Goal: Task Accomplishment & Management: Manage account settings

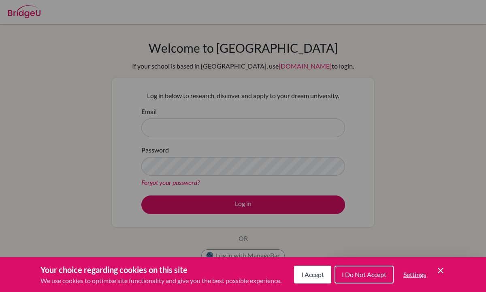
click at [221, 120] on div "Cookie Preferences" at bounding box center [243, 146] width 486 height 292
click at [219, 127] on div "Cookie Preferences" at bounding box center [243, 146] width 486 height 292
click at [315, 277] on span "I Accept" at bounding box center [312, 274] width 23 height 8
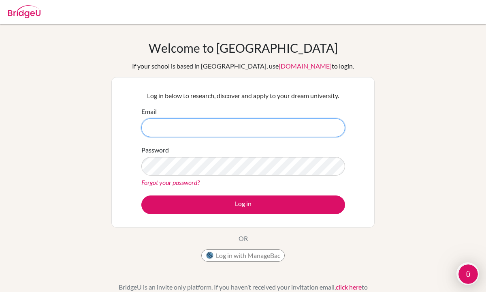
click at [222, 129] on input "Email" at bounding box center [243, 127] width 204 height 19
type input "[EMAIL_ADDRESS][DOMAIN_NAME]"
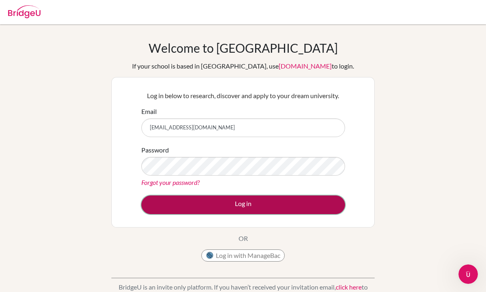
click at [239, 209] on button "Log in" at bounding box center [243, 204] width 204 height 19
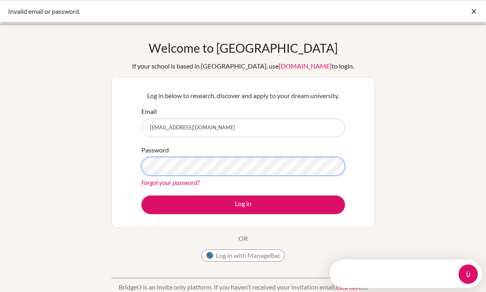
click at [129, 166] on div "Log in below to research, discover and apply to your dream university. Email [E…" at bounding box center [242, 152] width 263 height 150
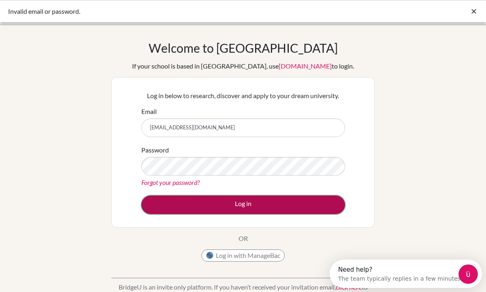
click at [319, 206] on button "Log in" at bounding box center [243, 204] width 204 height 19
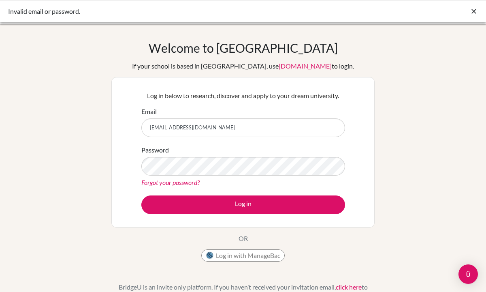
drag, startPoint x: 258, startPoint y: 135, endPoint x: 130, endPoint y: 126, distance: 127.9
click at [130, 126] on div "Log in below to research, discover and apply to your dream university. Email [E…" at bounding box center [242, 152] width 263 height 150
type input "ackaramann@gmail.com"
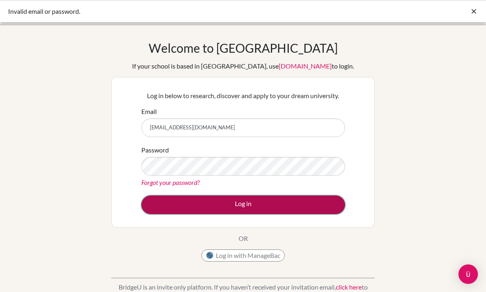
click at [306, 204] on button "Log in" at bounding box center [243, 204] width 204 height 19
